Goal: Task Accomplishment & Management: Manage account settings

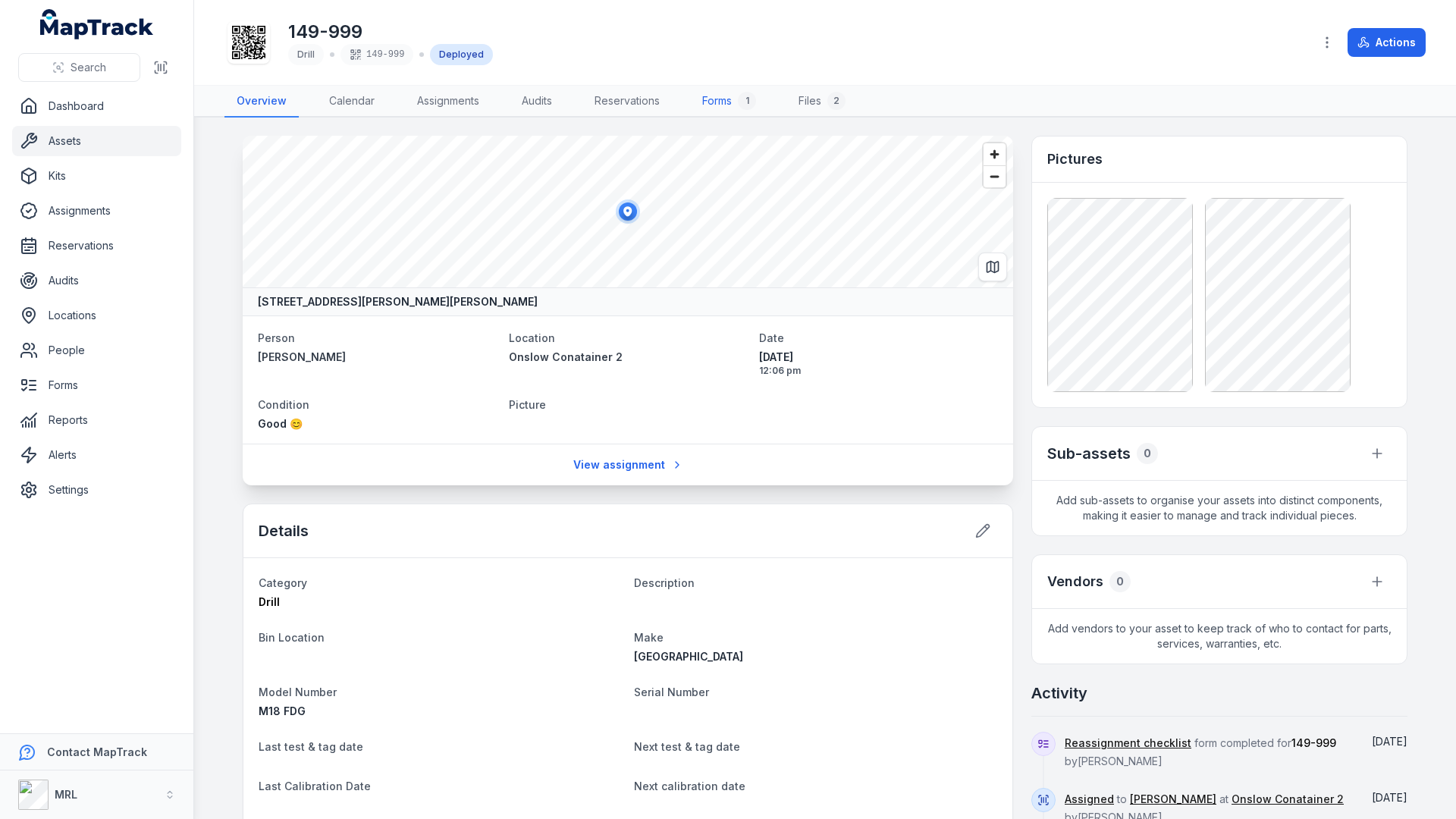
click at [726, 116] on link "Forms 1" at bounding box center [729, 101] width 78 height 32
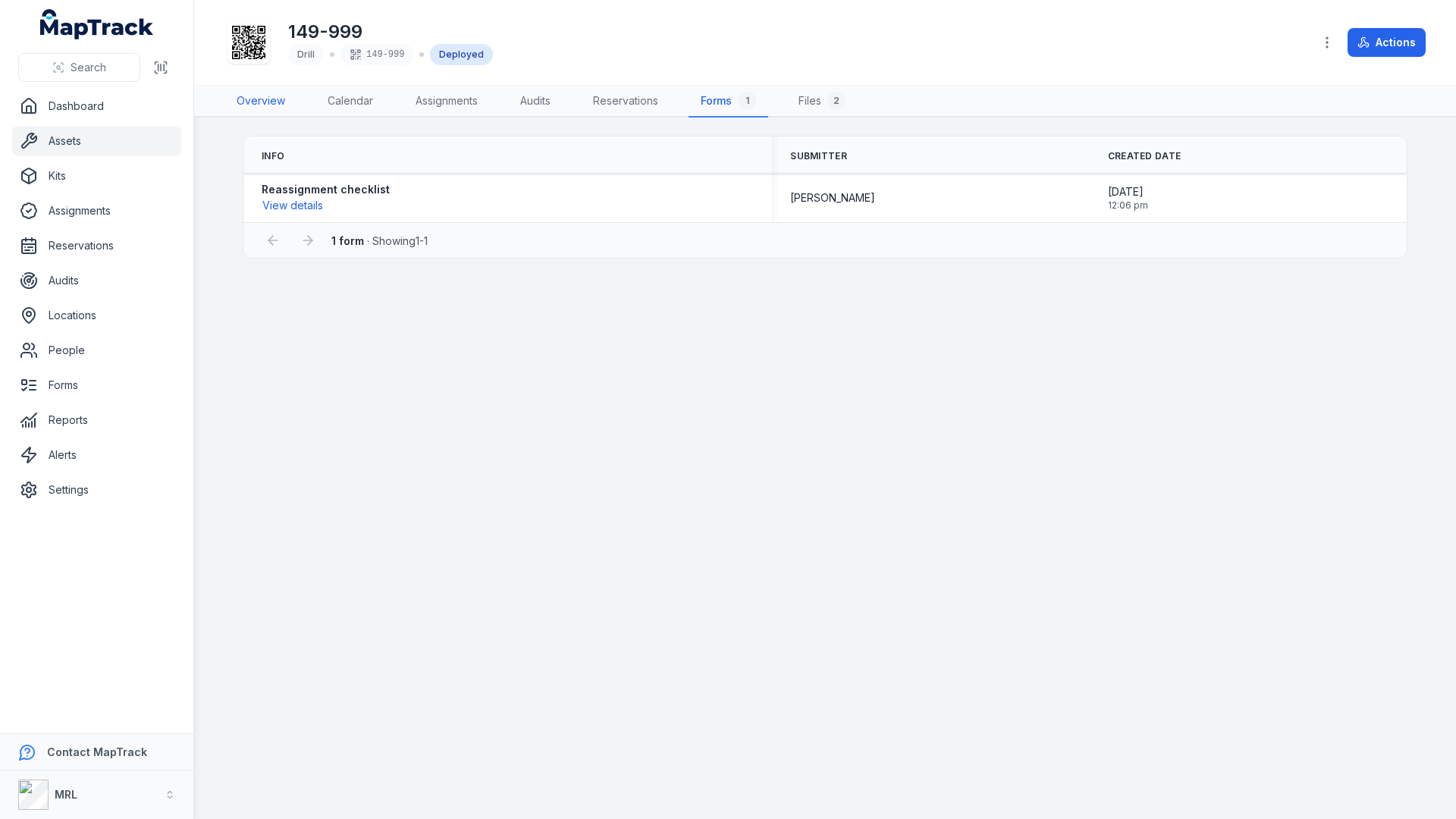
click at [265, 104] on link "Overview" at bounding box center [260, 101] width 73 height 32
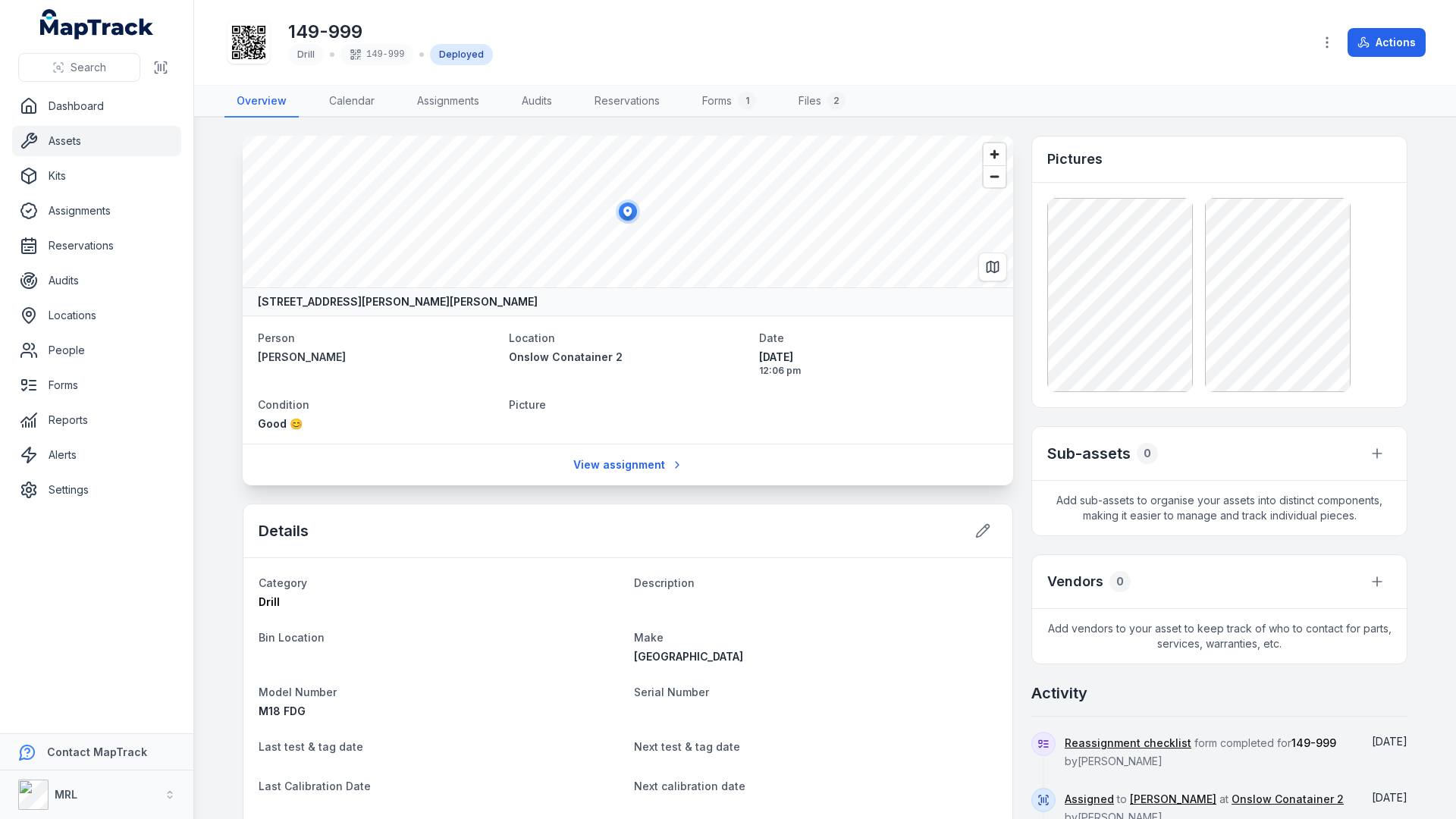
click at [721, 83] on header "Toggle Navigation 149-999 Drill 149-999 Deployed Actions" at bounding box center [825, 42] width 1262 height 86
click at [728, 95] on link "Forms 1" at bounding box center [729, 101] width 78 height 32
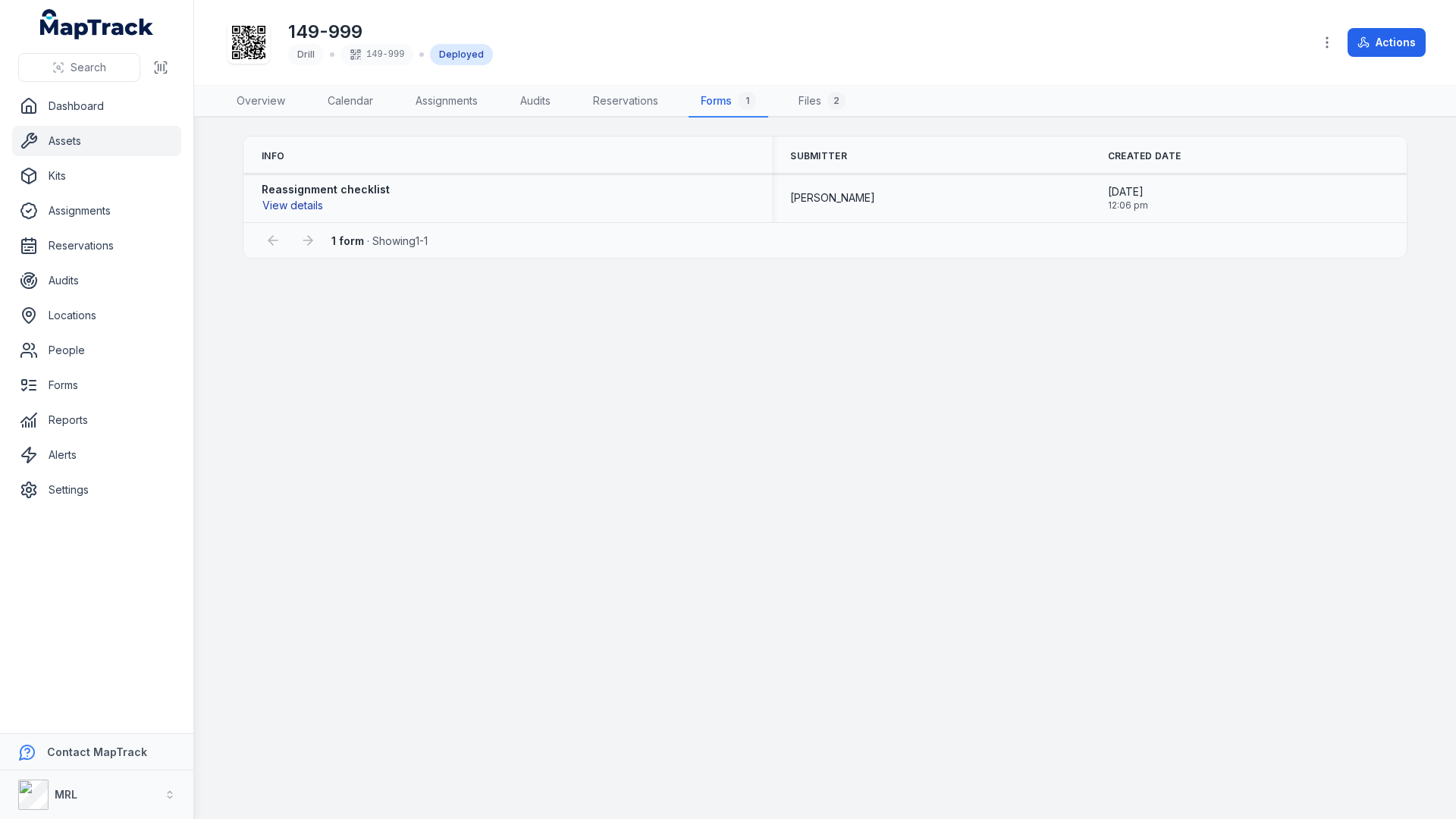
click at [301, 197] on button "View details" at bounding box center [292, 205] width 62 height 16
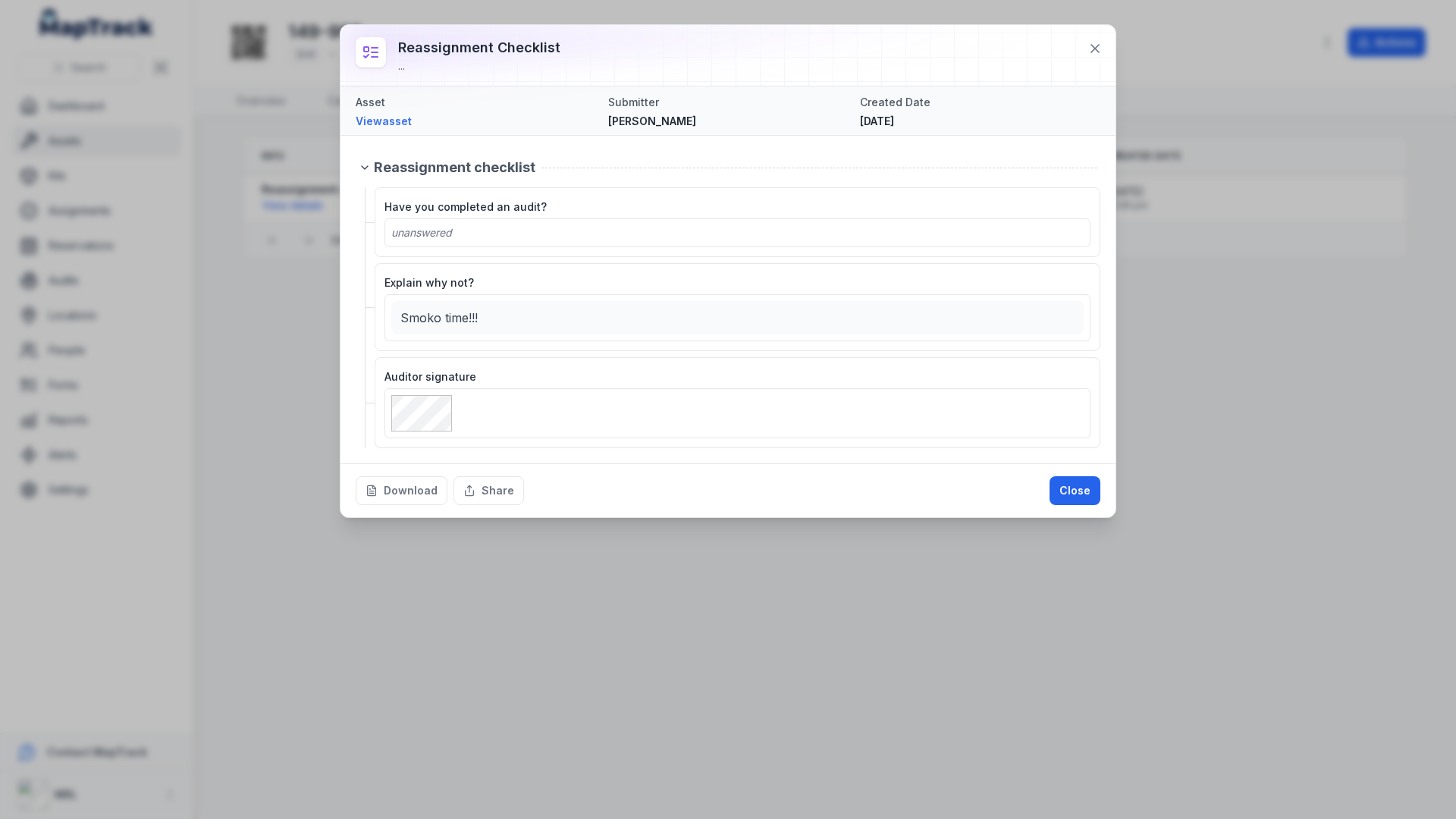
click at [447, 623] on div "Reassignment checklist ... Asset View asset Submitter [PERSON_NAME] Created Dat…" at bounding box center [728, 409] width 1456 height 819
click at [1070, 484] on button "Close" at bounding box center [1075, 490] width 51 height 29
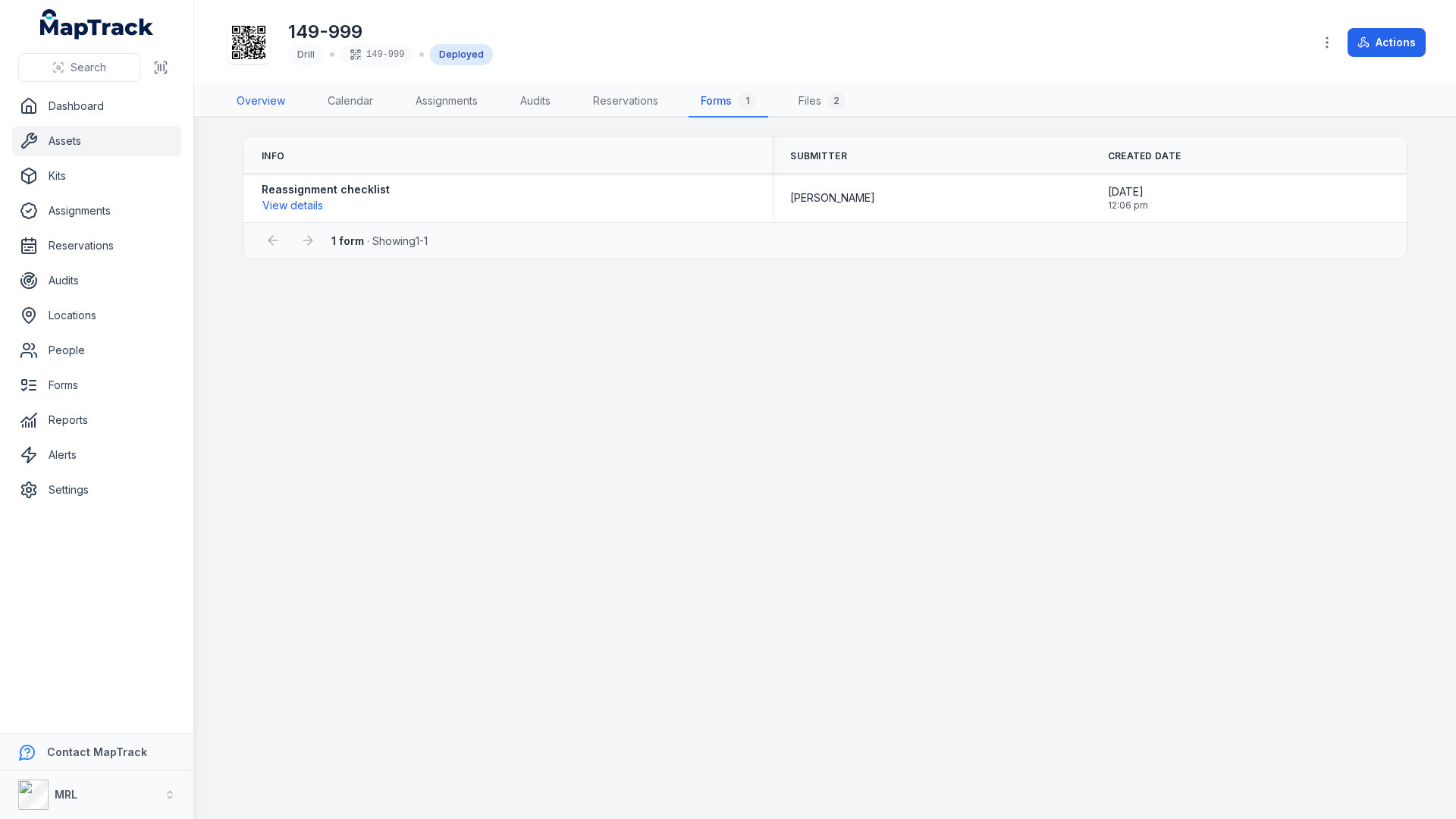
click at [253, 102] on link "Overview" at bounding box center [260, 101] width 73 height 32
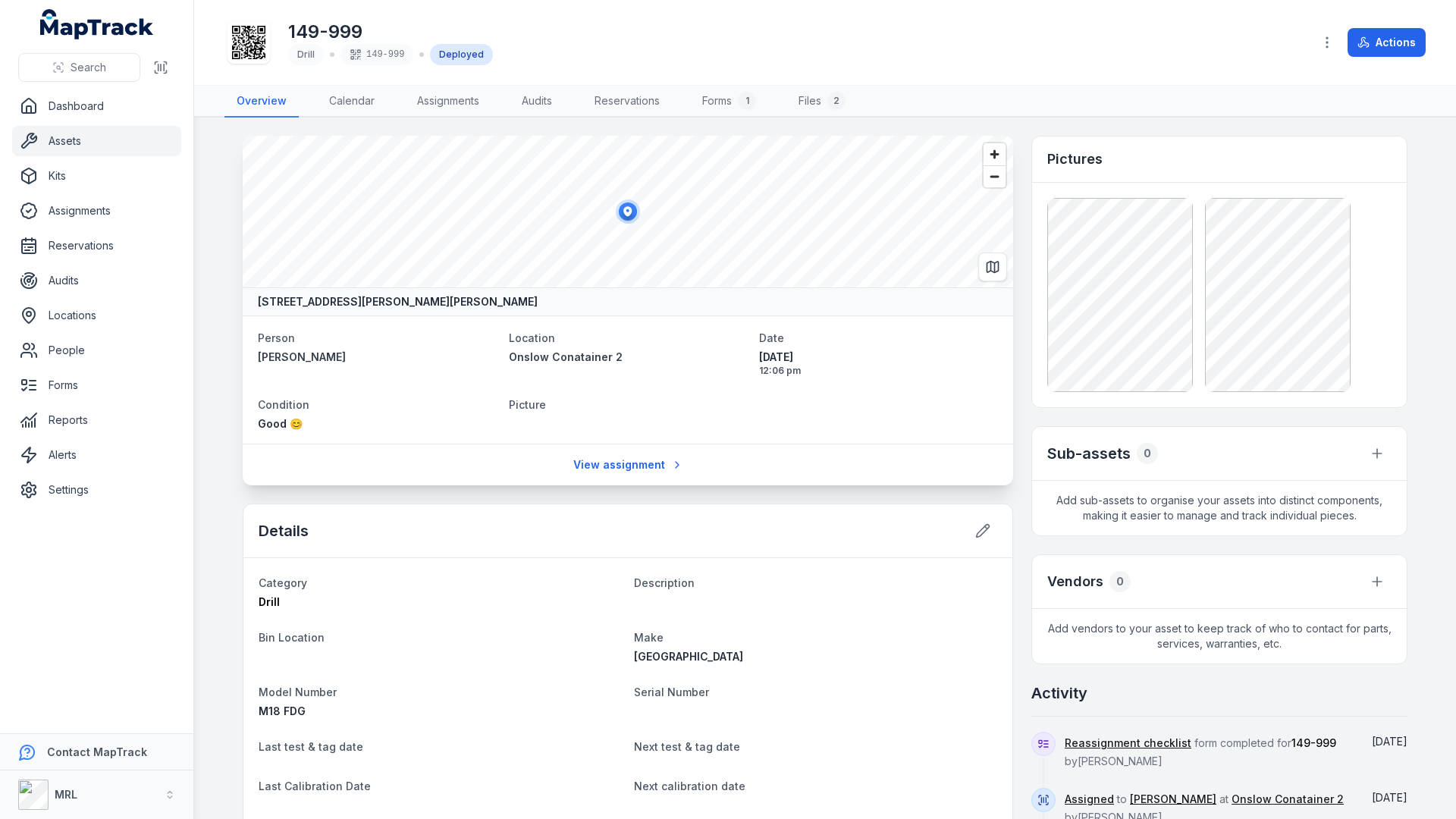
click at [67, 137] on link "Assets" at bounding box center [96, 140] width 169 height 30
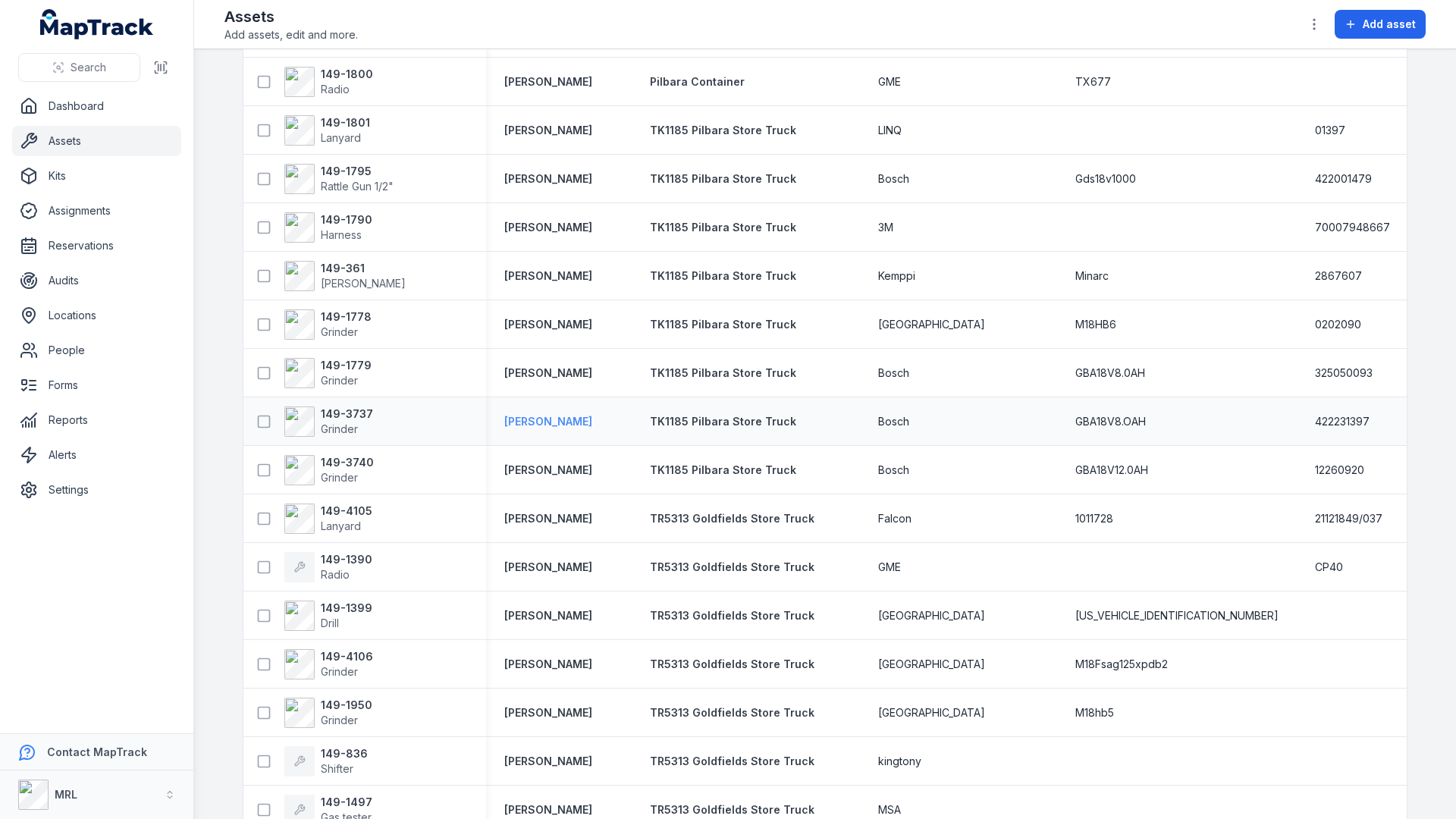
scroll to position [1165, 0]
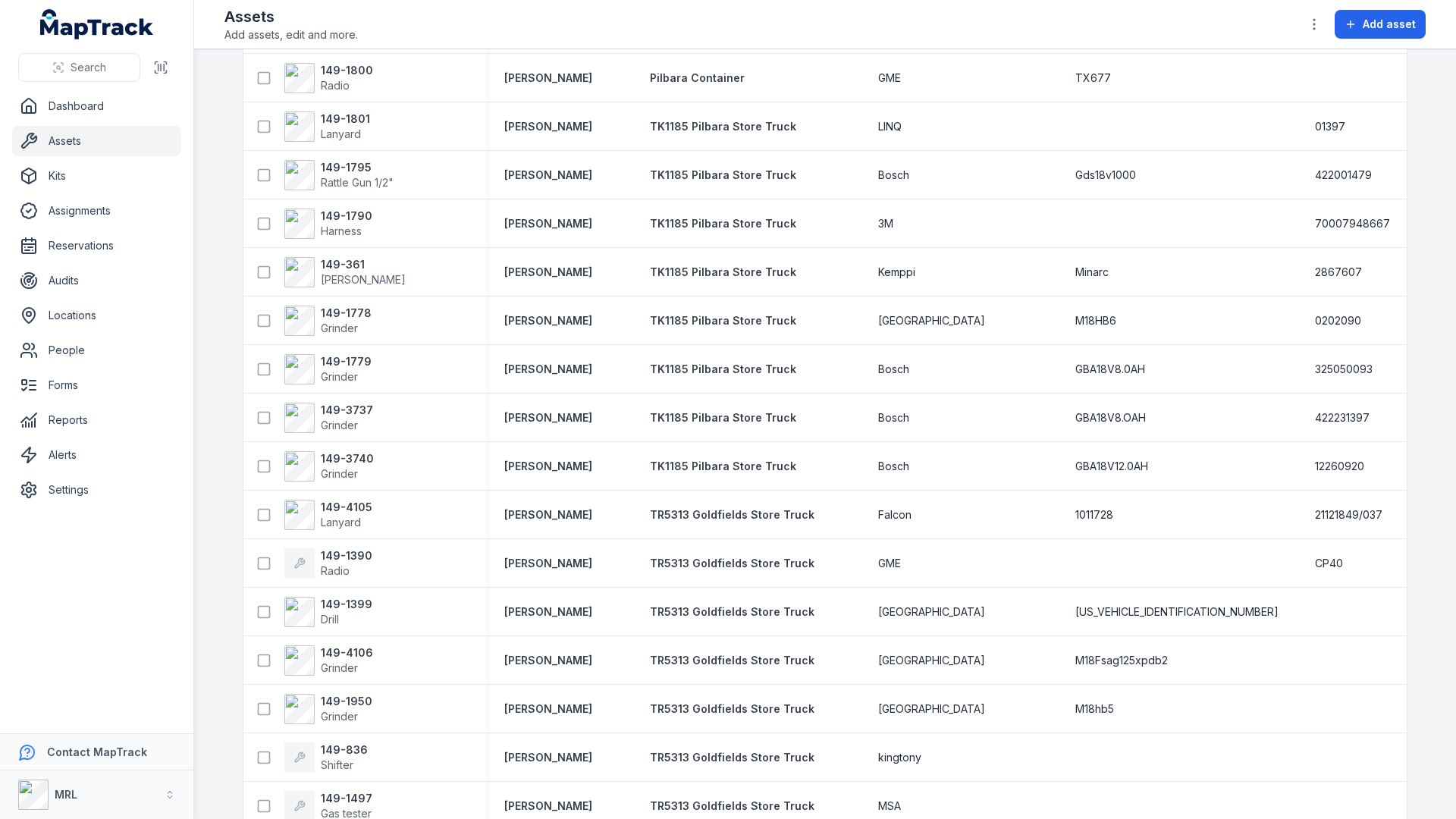
click at [220, 344] on main "Search for assets Categories Locations People Status Table ***** Asset Person L…" at bounding box center [825, 434] width 1262 height 770
click at [101, 314] on link "Locations" at bounding box center [96, 315] width 169 height 30
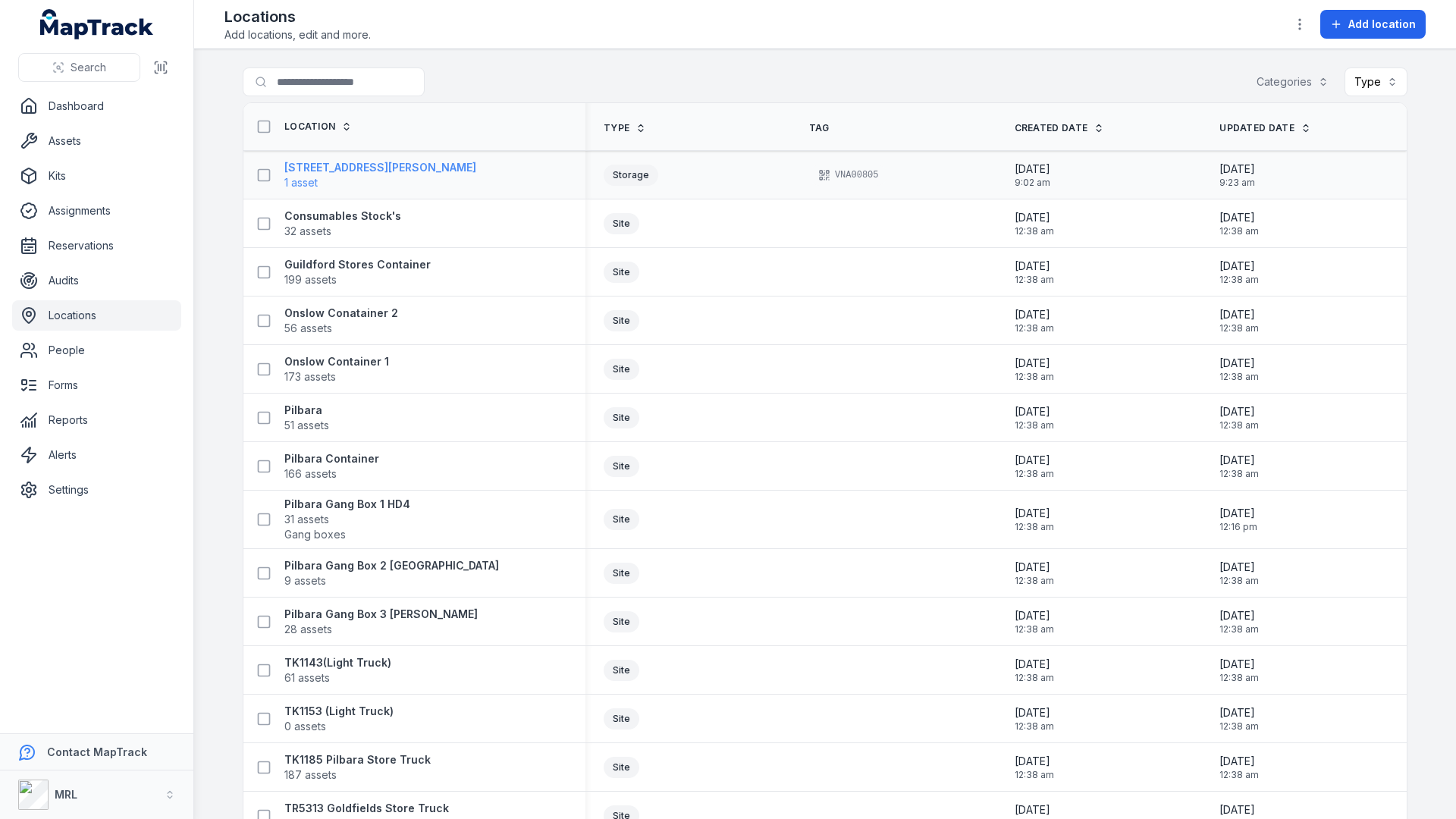
click at [339, 170] on strong "[STREET_ADDRESS][PERSON_NAME]" at bounding box center [380, 167] width 192 height 16
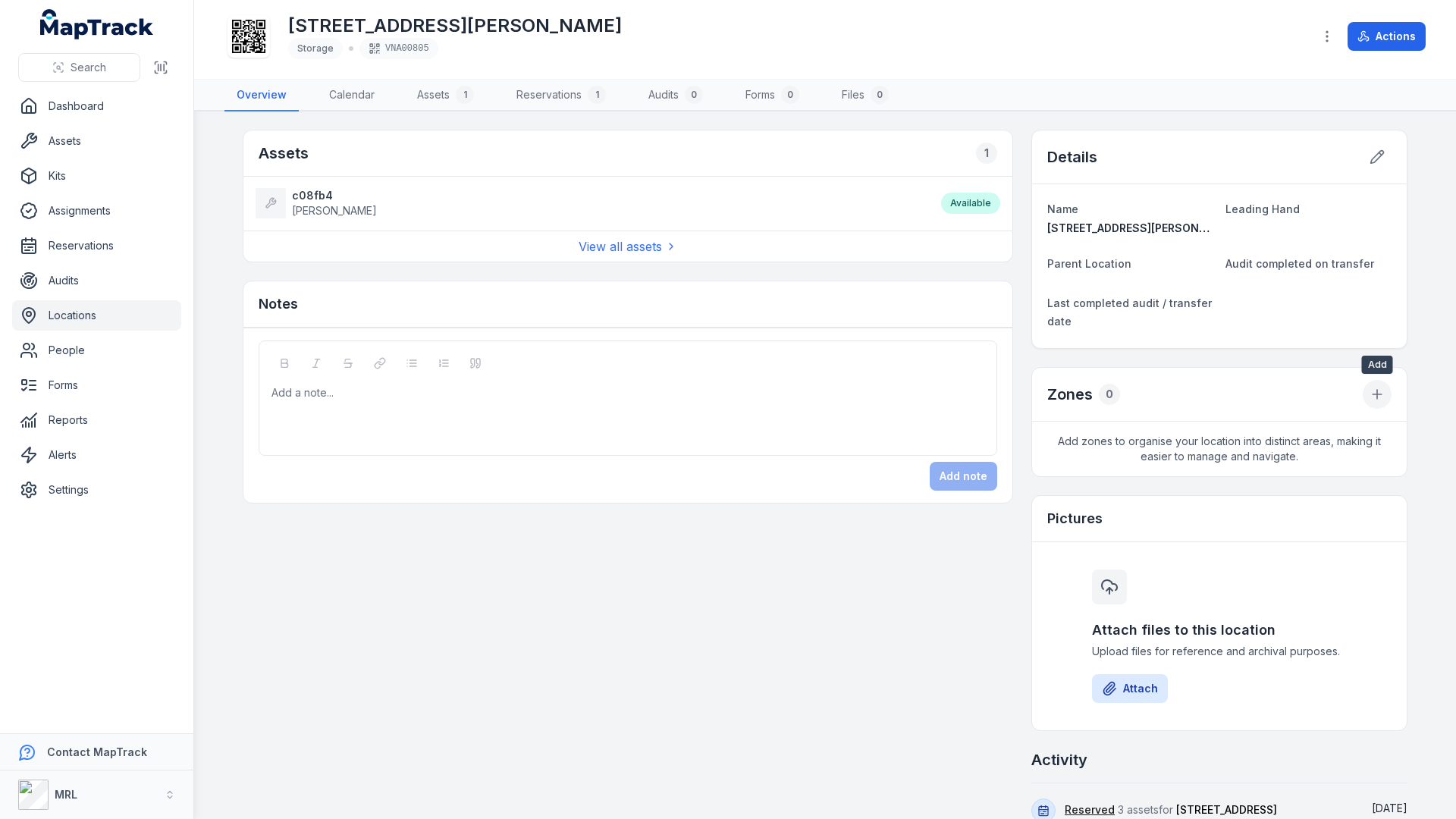
click at [1387, 398] on button at bounding box center [1377, 394] width 29 height 29
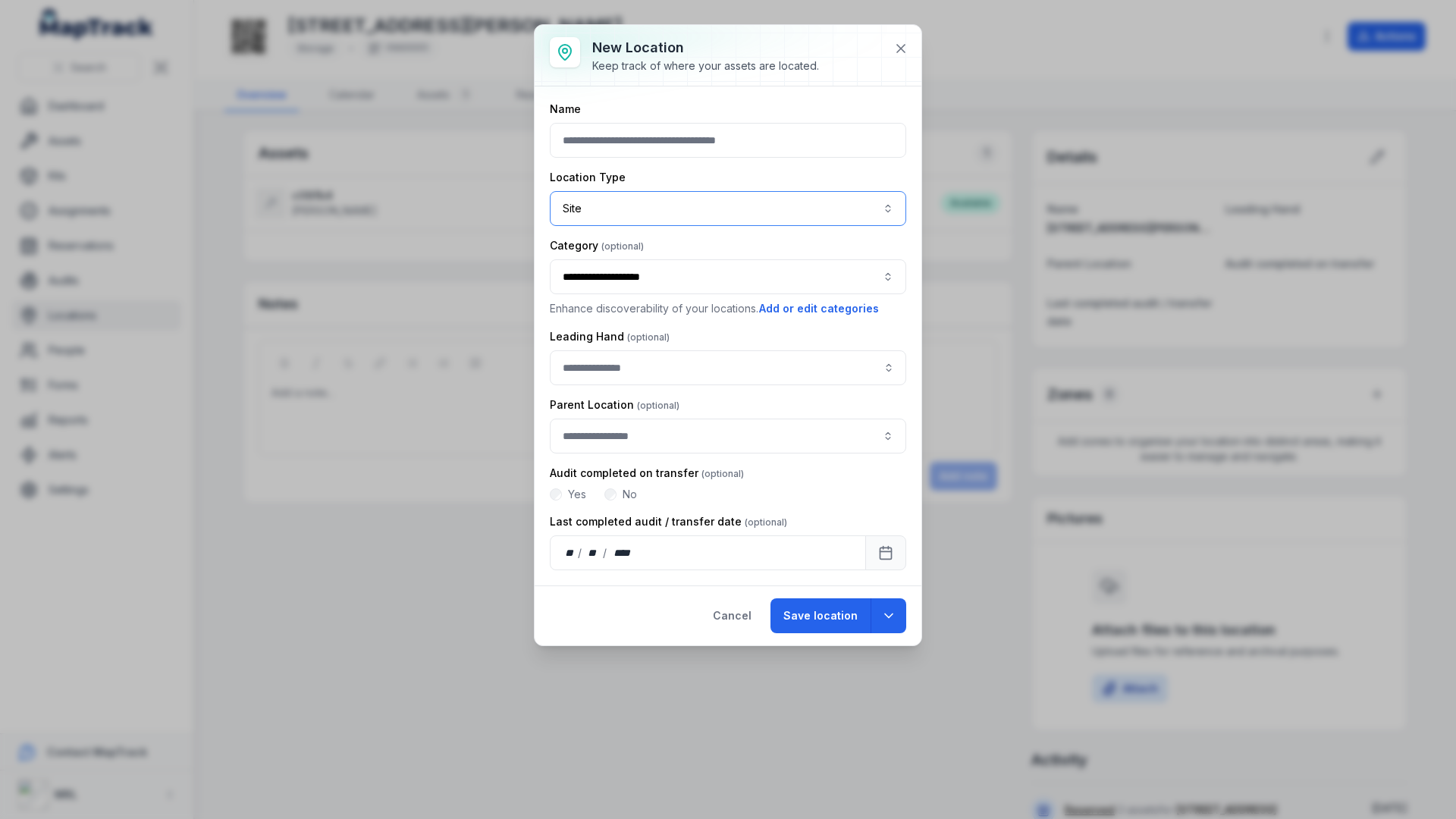
click at [662, 212] on button "Site ****" at bounding box center [728, 208] width 357 height 35
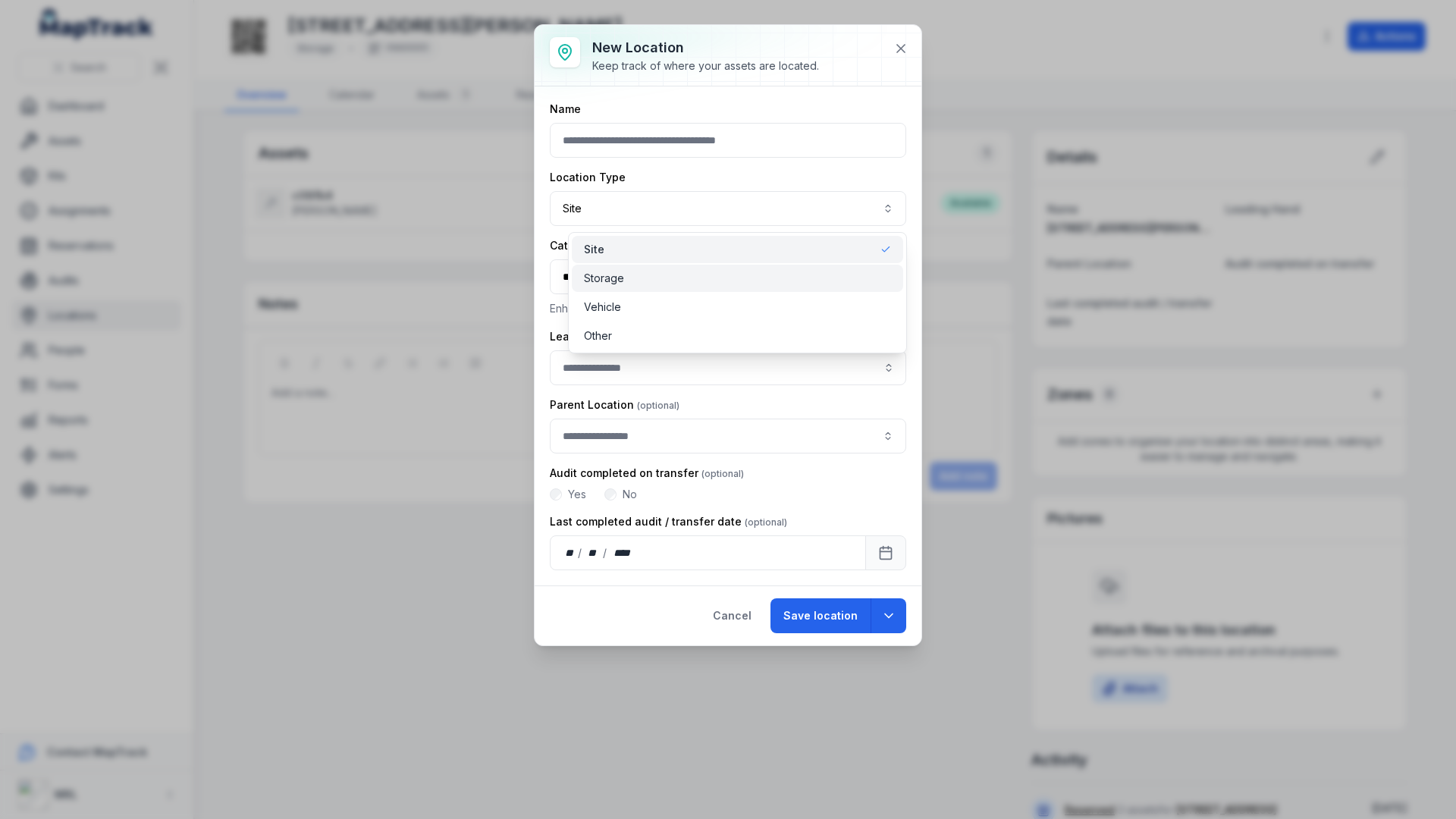
click at [640, 274] on div "Storage" at bounding box center [737, 278] width 307 height 16
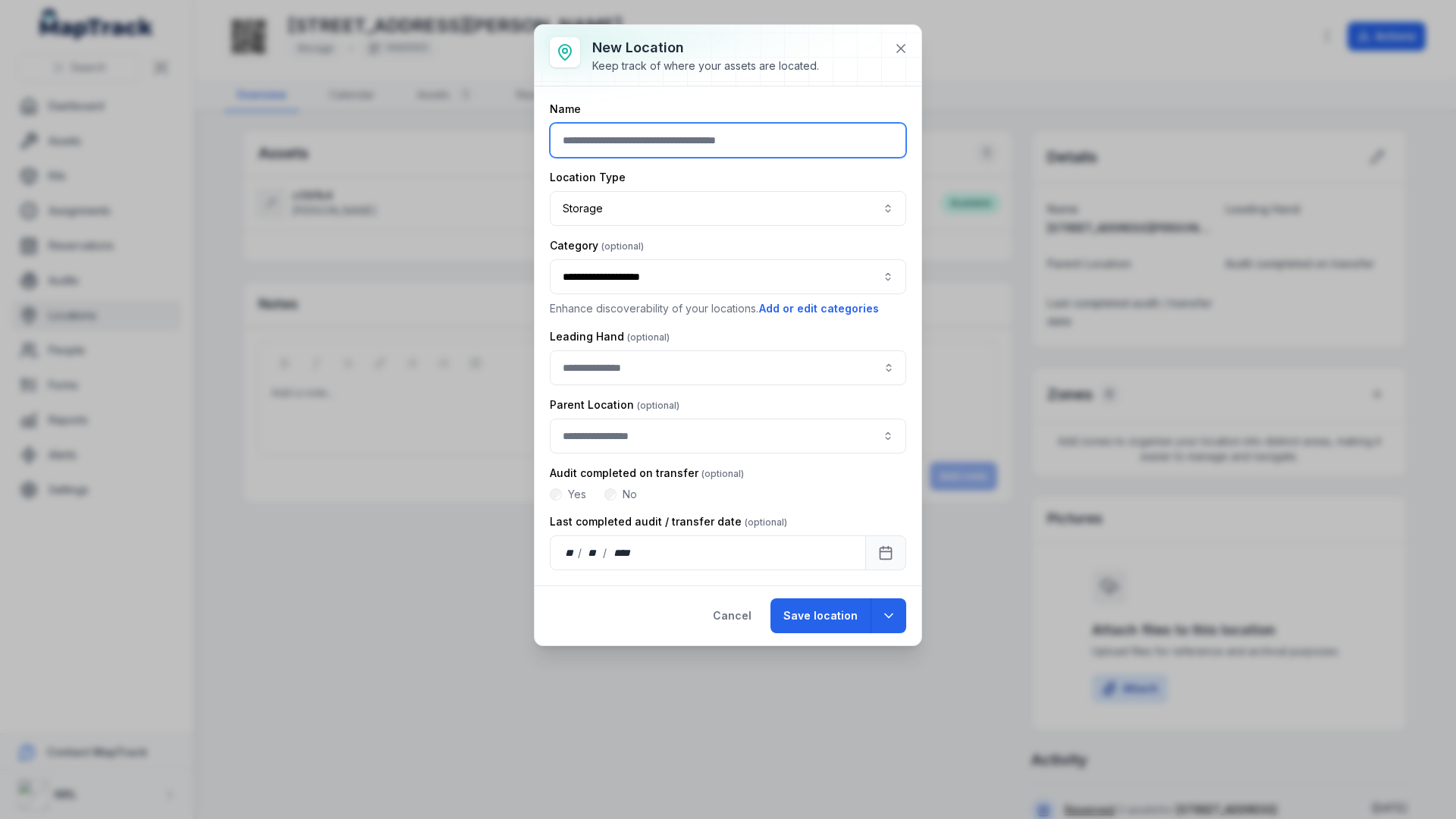
click at [653, 144] on input "text" at bounding box center [728, 140] width 357 height 35
type input "*******"
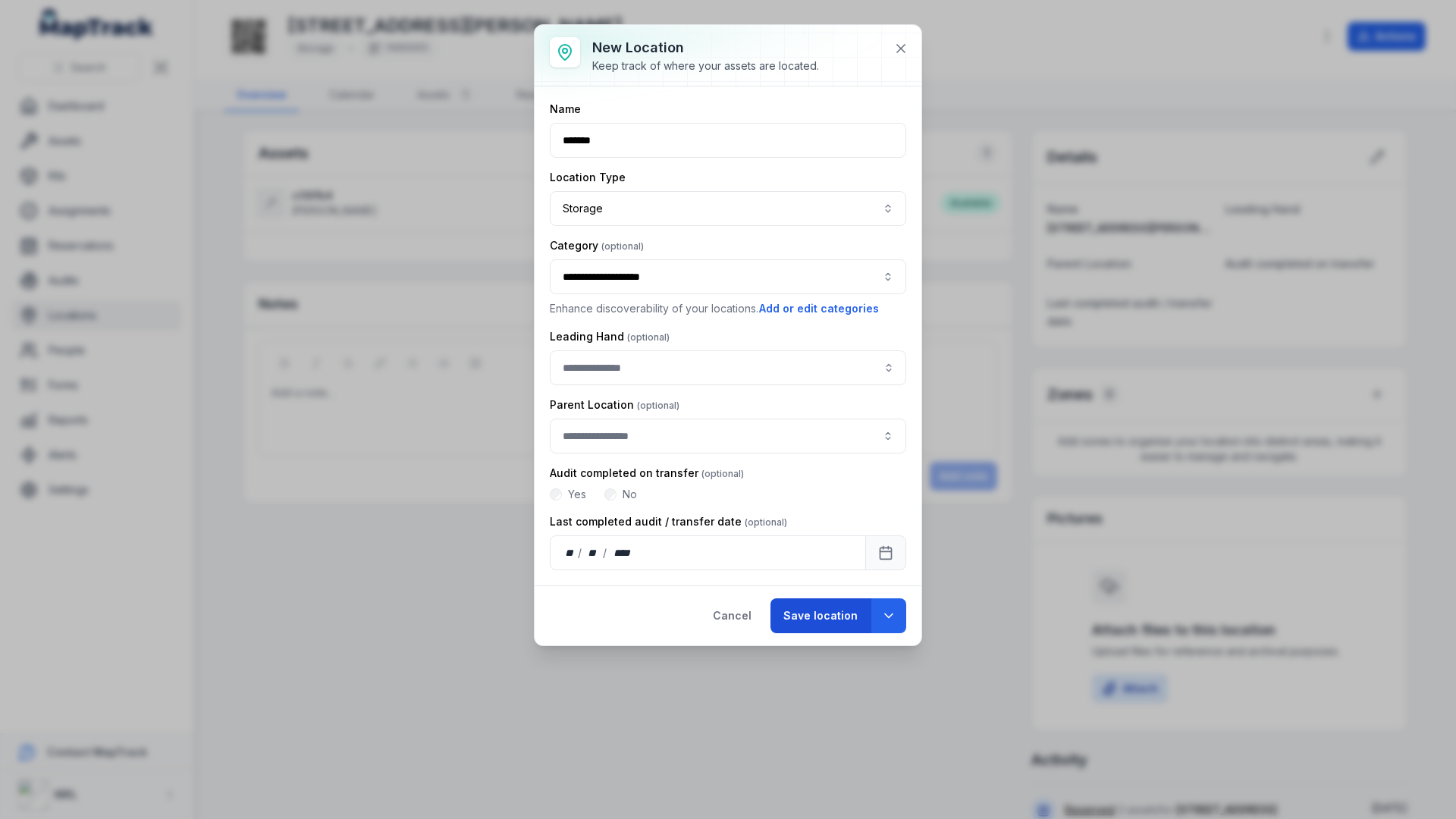
click at [799, 625] on button "Save location" at bounding box center [821, 616] width 100 height 35
